Goal: Task Accomplishment & Management: Manage account settings

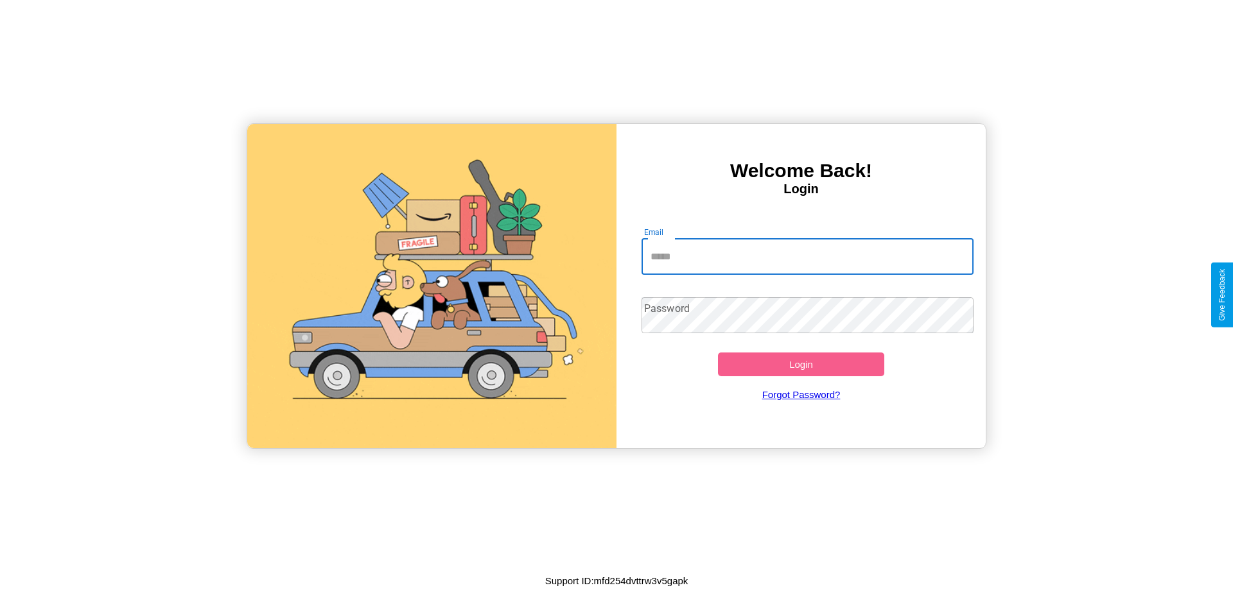
click at [807, 256] on input "Email" at bounding box center [808, 257] width 333 height 36
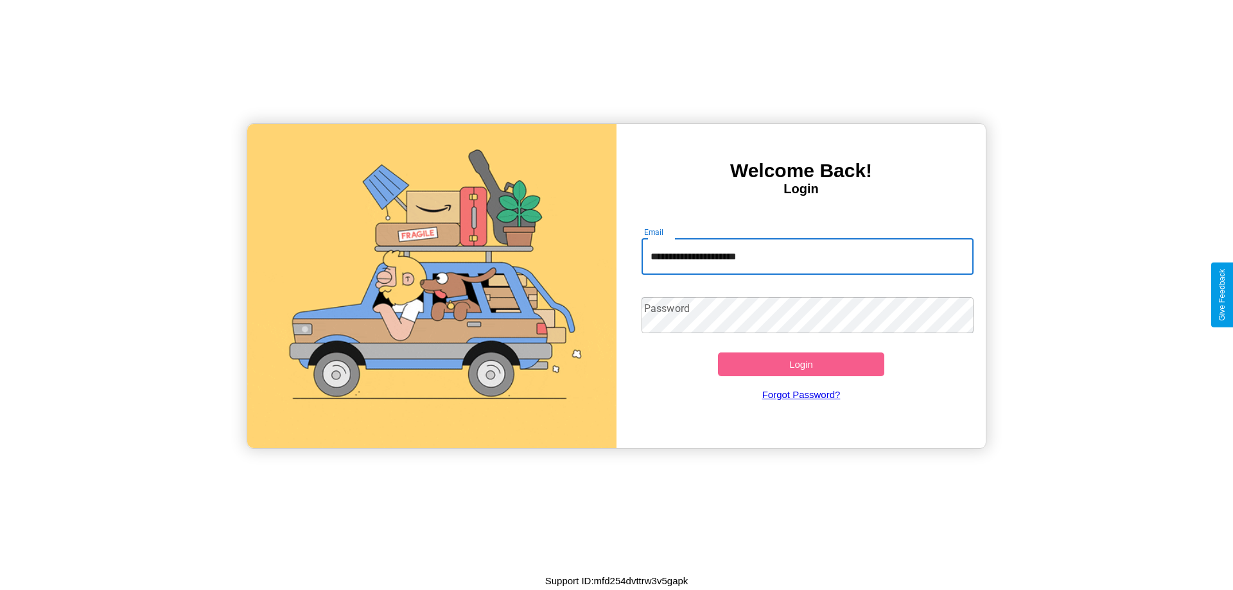
type input "**********"
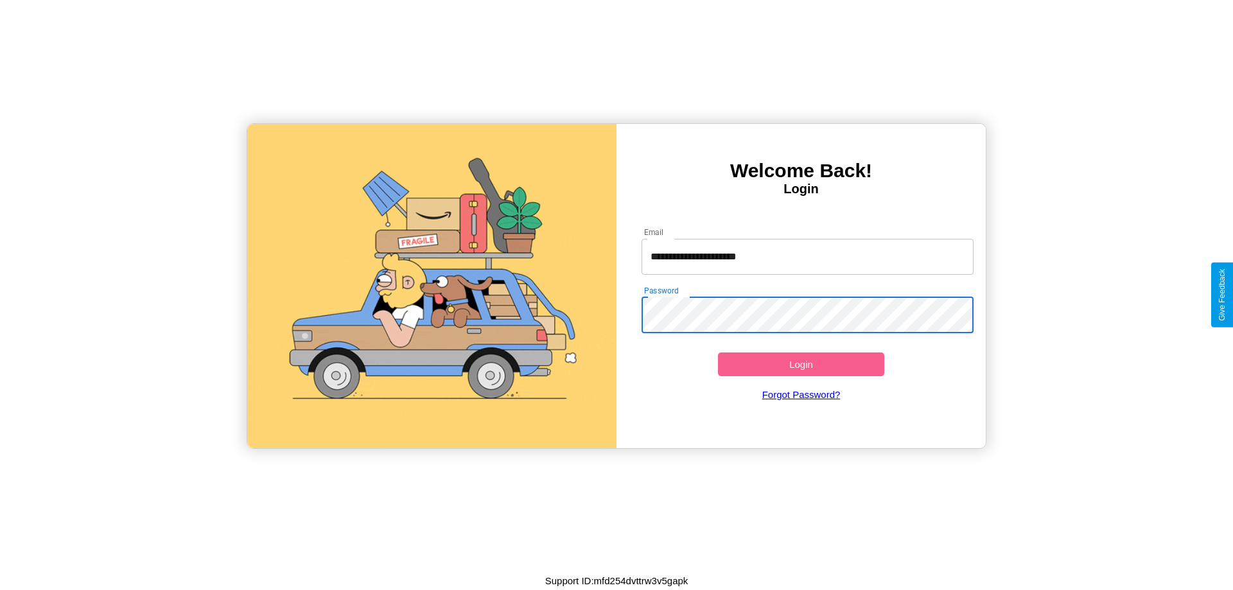
click at [801, 364] on button "Login" at bounding box center [801, 365] width 166 height 24
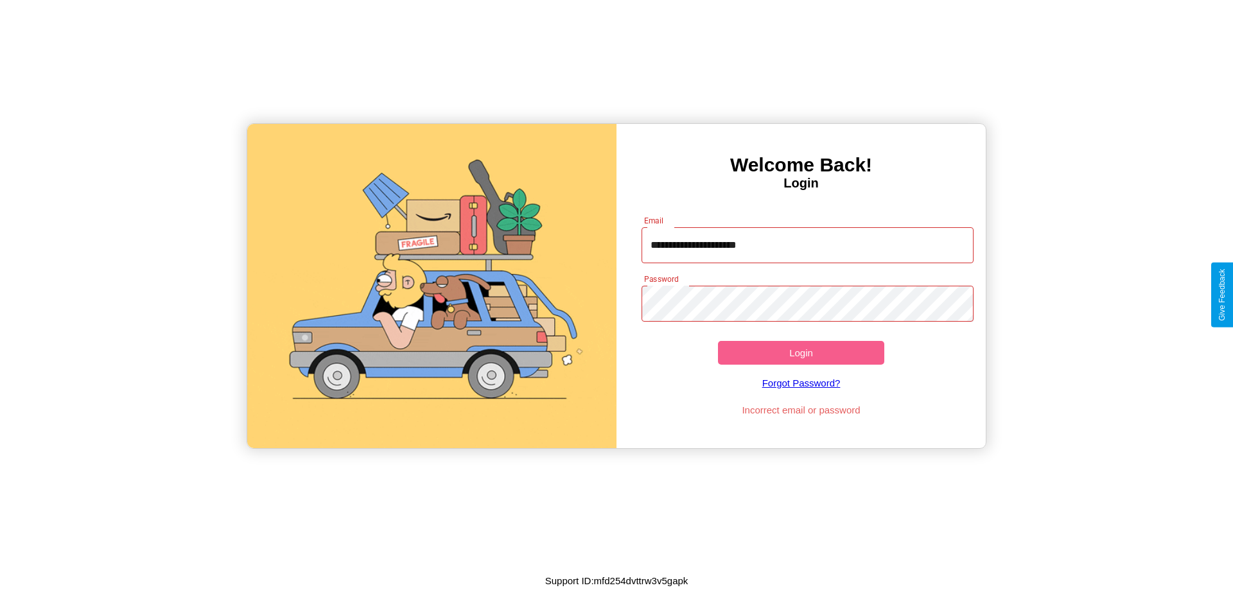
click at [801, 353] on button "Login" at bounding box center [801, 353] width 166 height 24
